Goal: Information Seeking & Learning: Learn about a topic

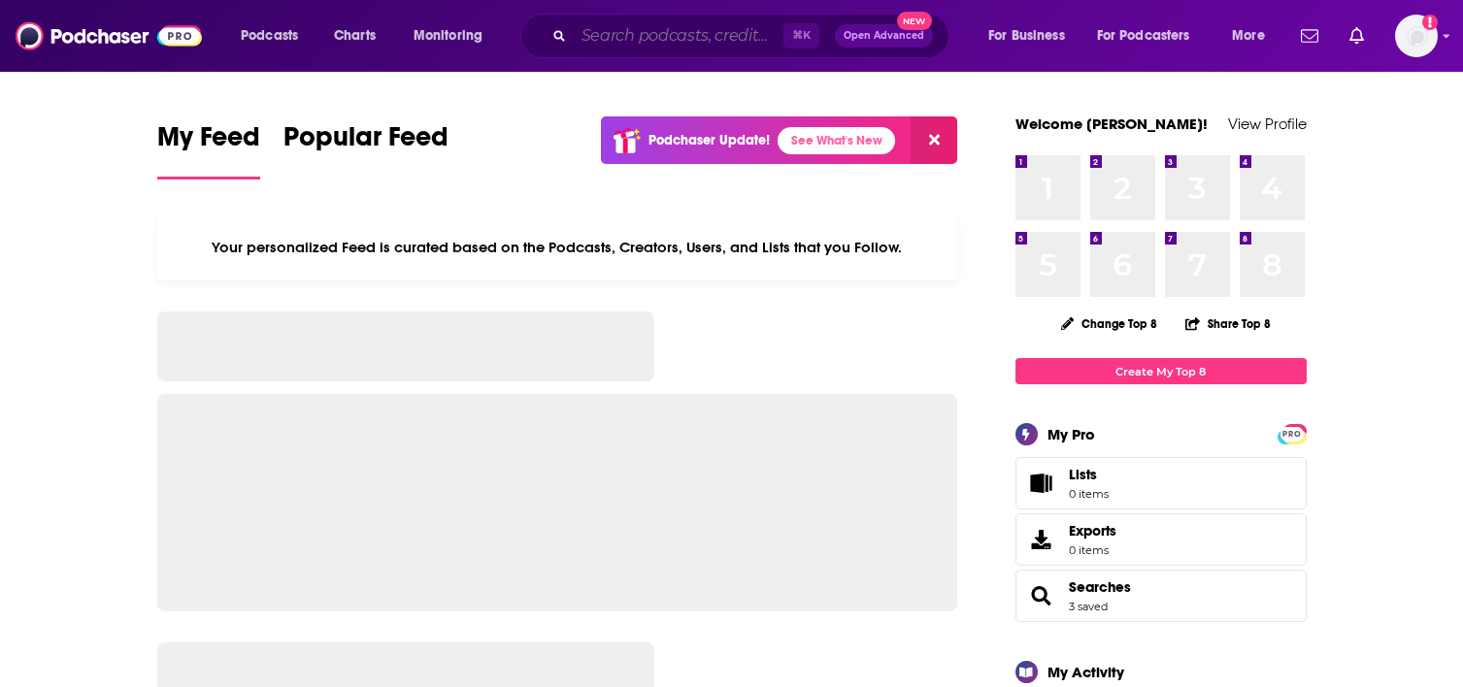
click at [732, 34] on input "Search podcasts, credits, & more..." at bounding box center [679, 35] width 210 height 31
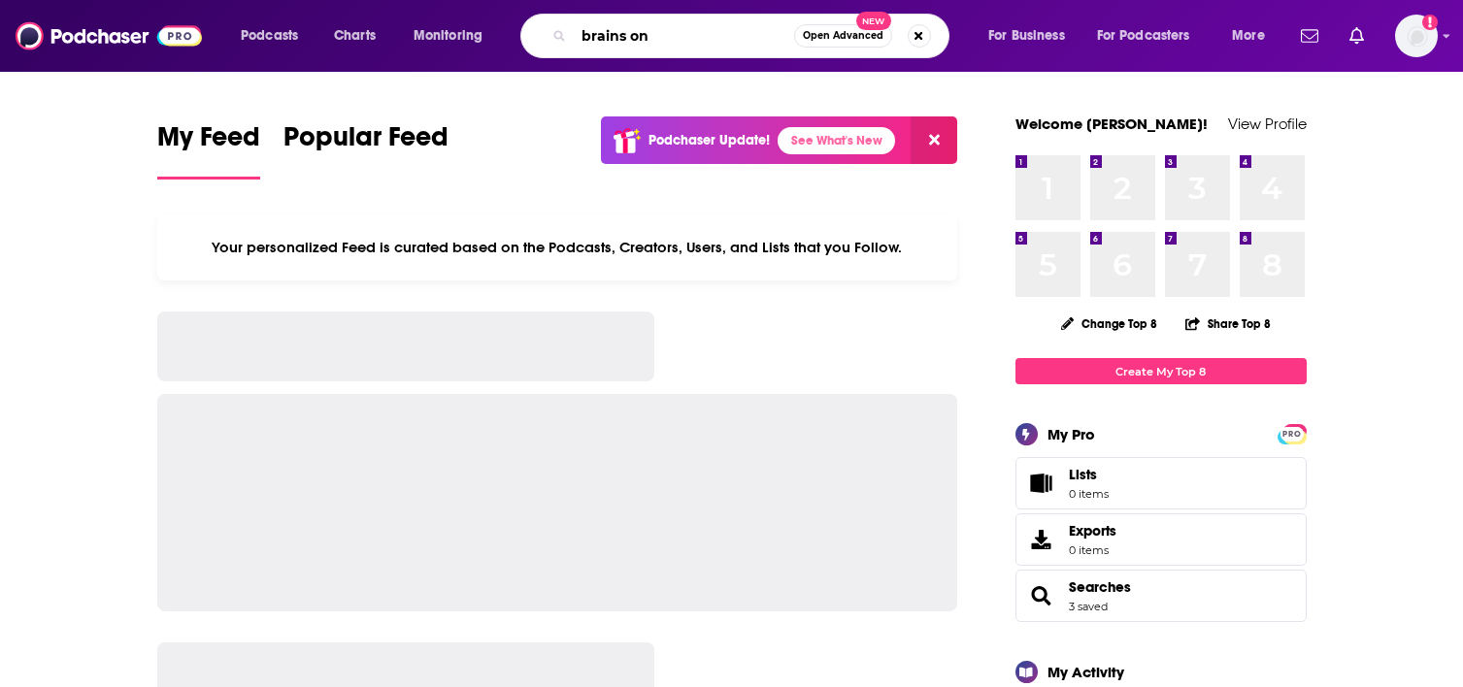
type input "brains on"
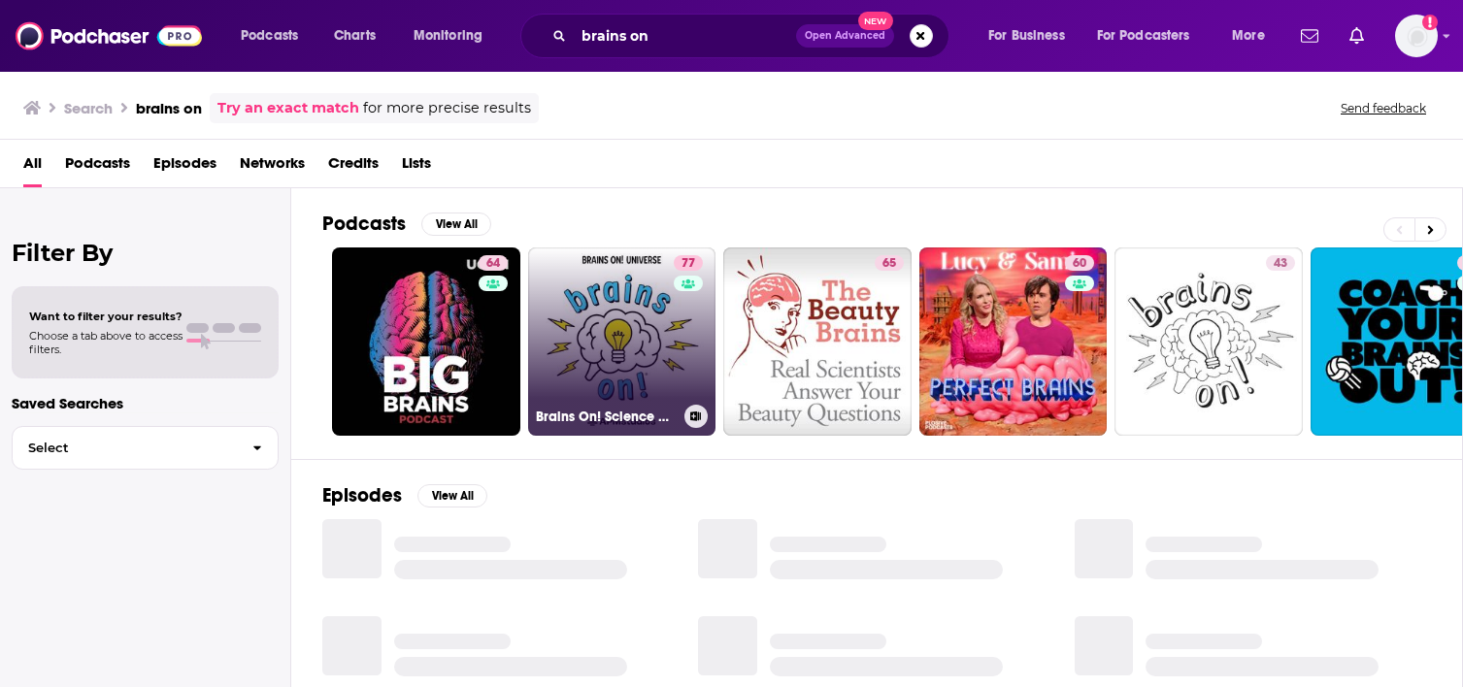
click at [624, 330] on link "77 Brains On! Science podcast for kids" at bounding box center [622, 341] width 188 height 188
